Goal: Information Seeking & Learning: Learn about a topic

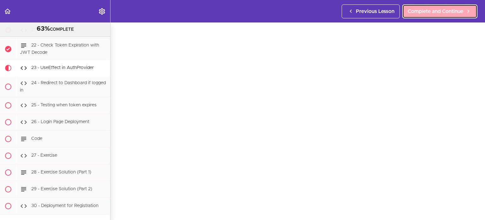
click at [427, 9] on span "Complete and Continue" at bounding box center [436, 12] width 56 height 8
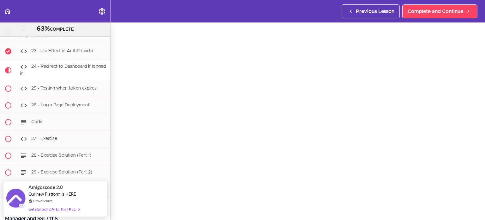
scroll to position [29, 0]
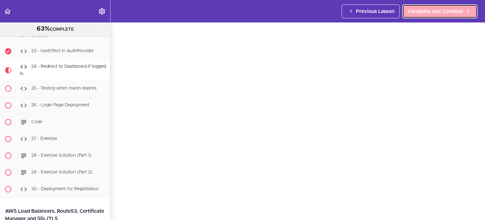
click at [433, 9] on span "Complete and Continue" at bounding box center [436, 12] width 56 height 8
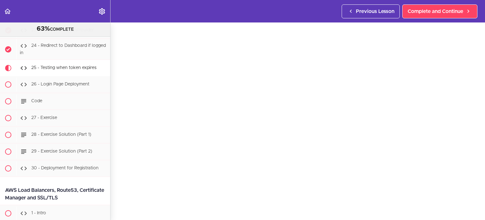
scroll to position [46, 0]
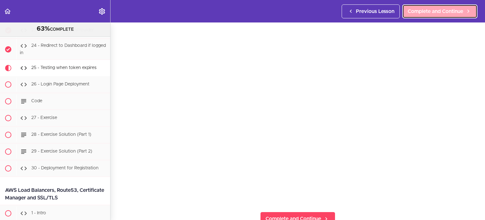
click at [445, 17] on link "Complete and Continue" at bounding box center [439, 11] width 75 height 14
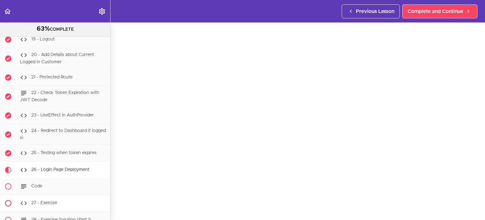
scroll to position [10132, 0]
click at [410, 19] on div "Previous Lesson Complete and Continue" at bounding box center [411, 11] width 138 height 22
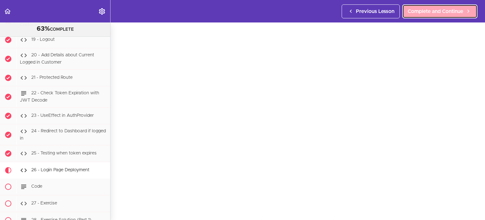
click at [417, 14] on span "Complete and Continue" at bounding box center [436, 12] width 56 height 8
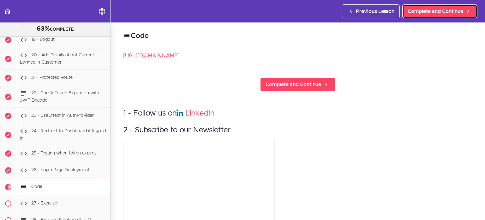
scroll to position [10250, 0]
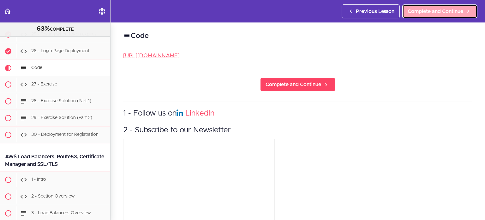
click at [449, 11] on span "Complete and Continue" at bounding box center [436, 12] width 56 height 8
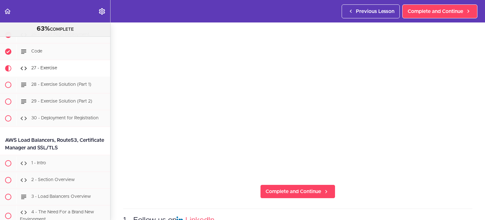
scroll to position [63, 0]
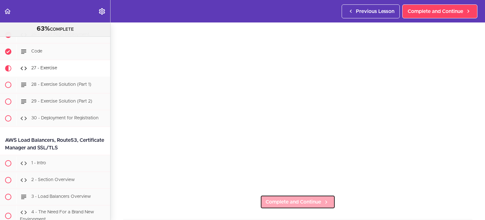
click at [291, 202] on span "Complete and Continue" at bounding box center [294, 202] width 56 height 8
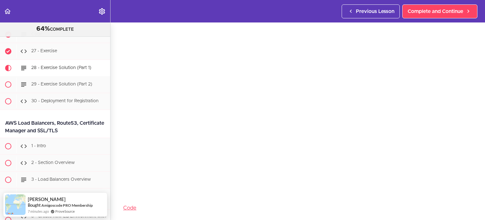
scroll to position [34, 0]
